Goal: Use online tool/utility

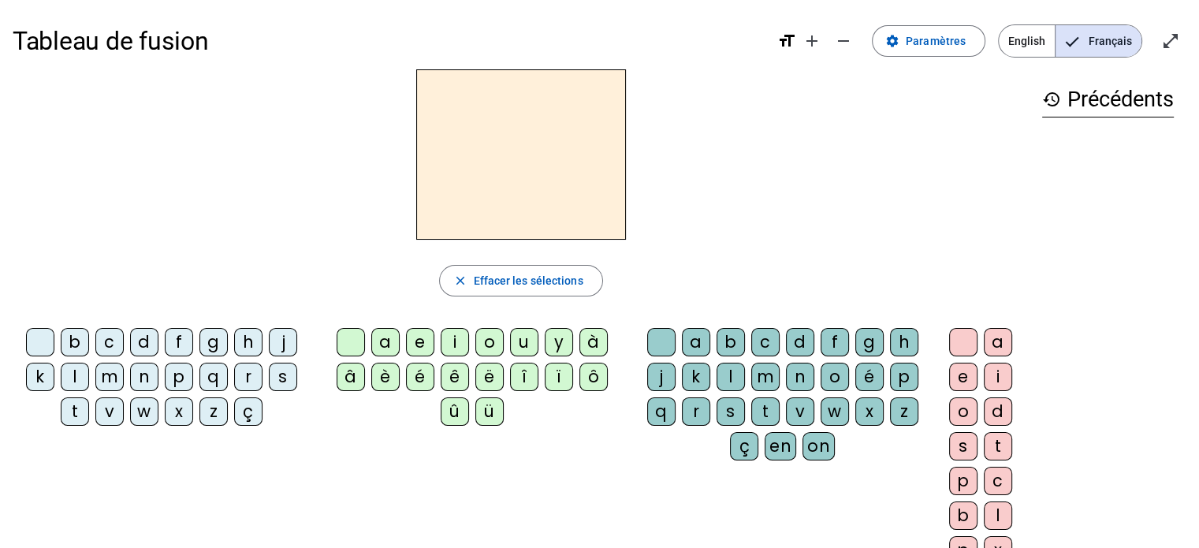
click at [113, 412] on div "v" at bounding box center [109, 411] width 28 height 28
click at [391, 345] on div "a" at bounding box center [385, 342] width 28 height 28
click at [725, 406] on div "s" at bounding box center [731, 411] width 28 height 28
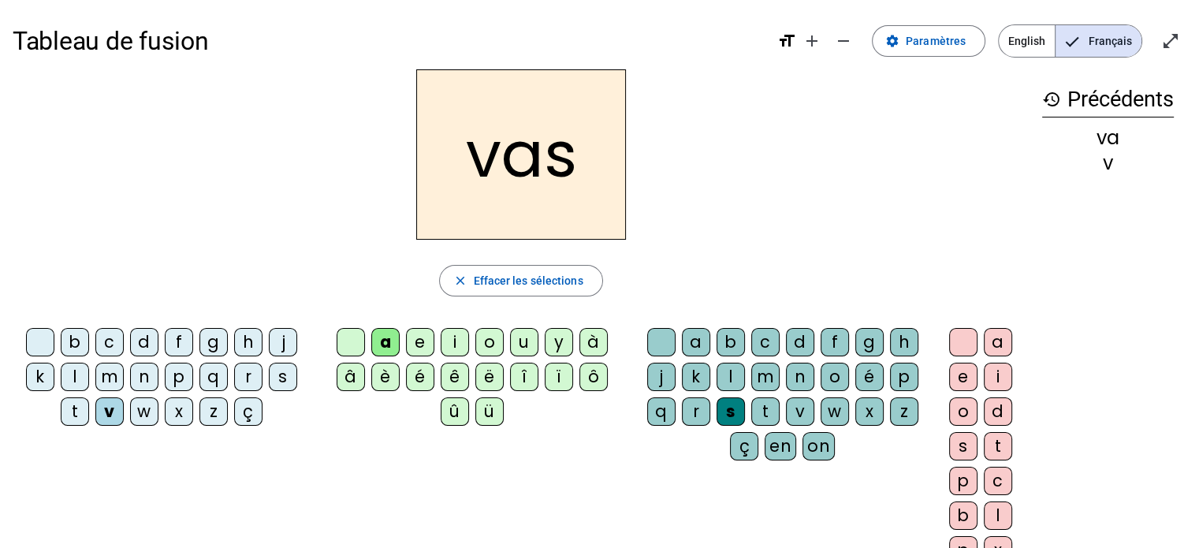
click at [962, 378] on div "e" at bounding box center [963, 377] width 28 height 28
